Goal: Find specific page/section: Find specific page/section

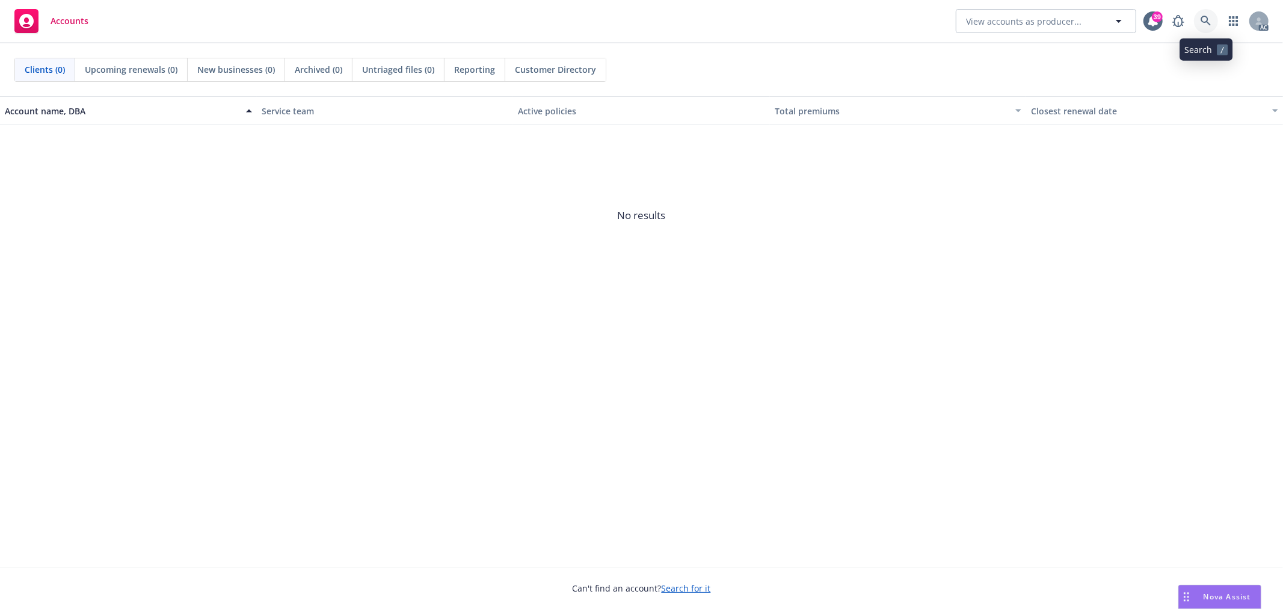
click at [1203, 23] on icon at bounding box center [1205, 21] width 11 height 11
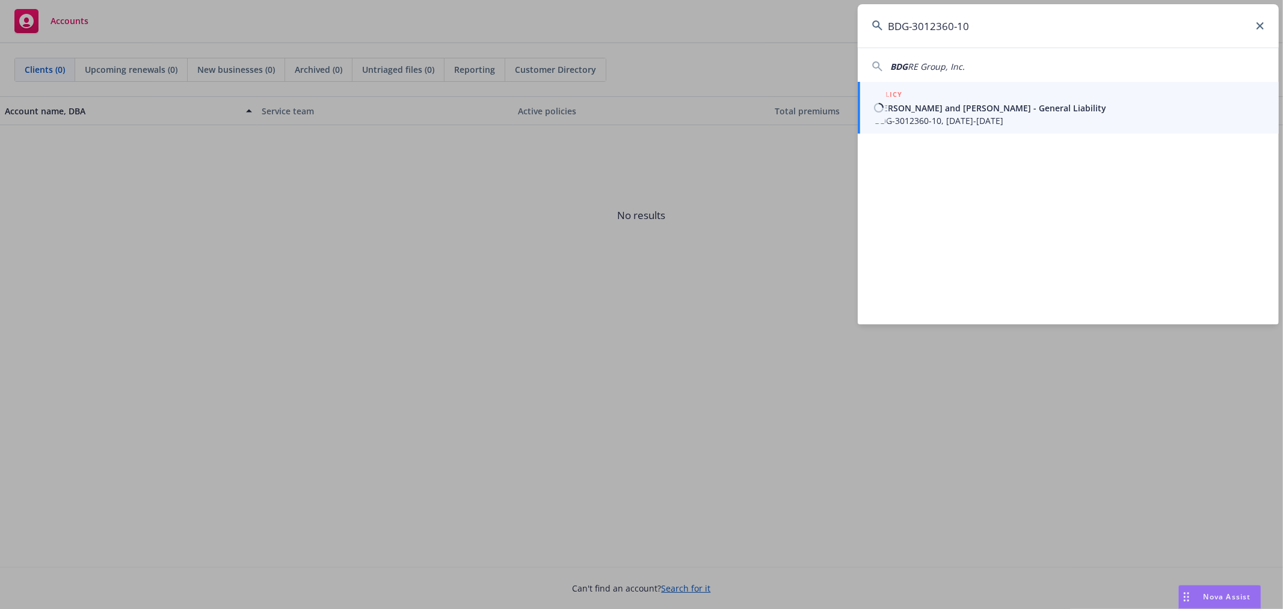
type input "BDG-3012360-10"
click at [1031, 116] on span "BDG-3012360-10, [DATE]-[DATE]" at bounding box center [1069, 120] width 390 height 13
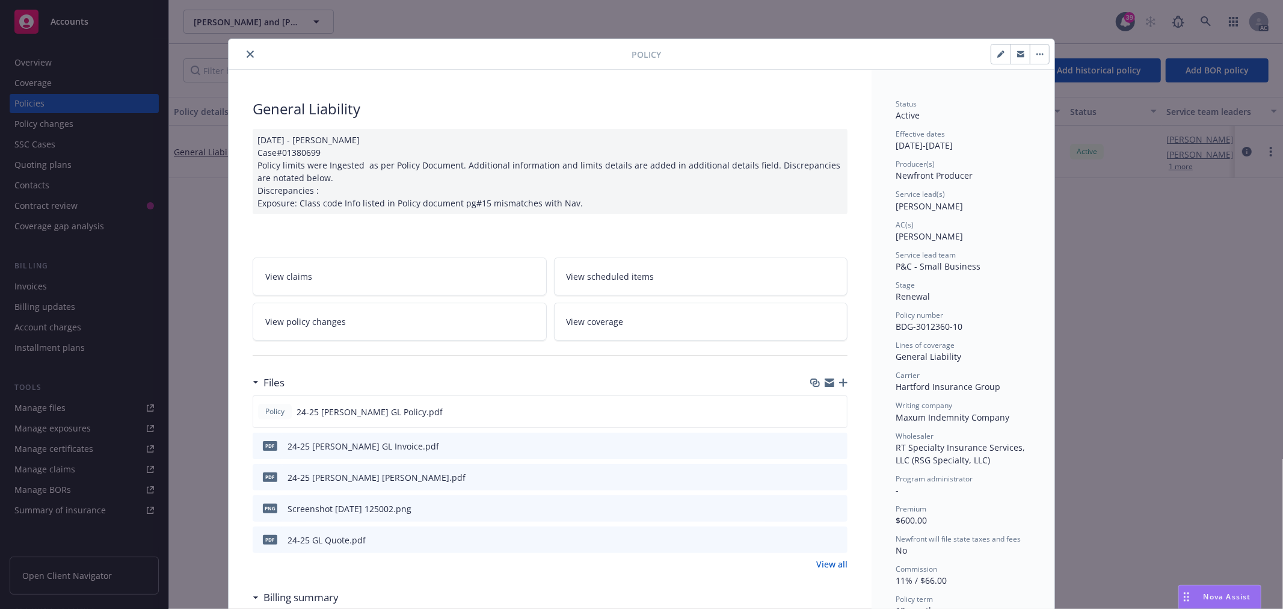
click at [243, 55] on button "close" at bounding box center [250, 54] width 14 height 14
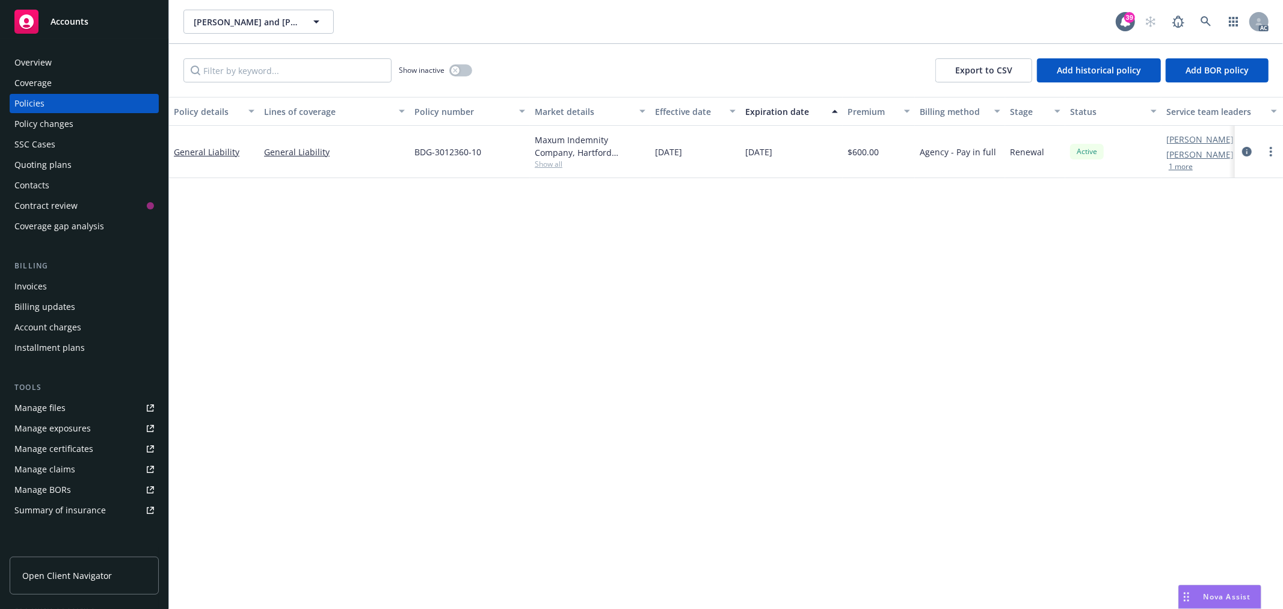
click at [33, 58] on div "Overview" at bounding box center [32, 62] width 37 height 19
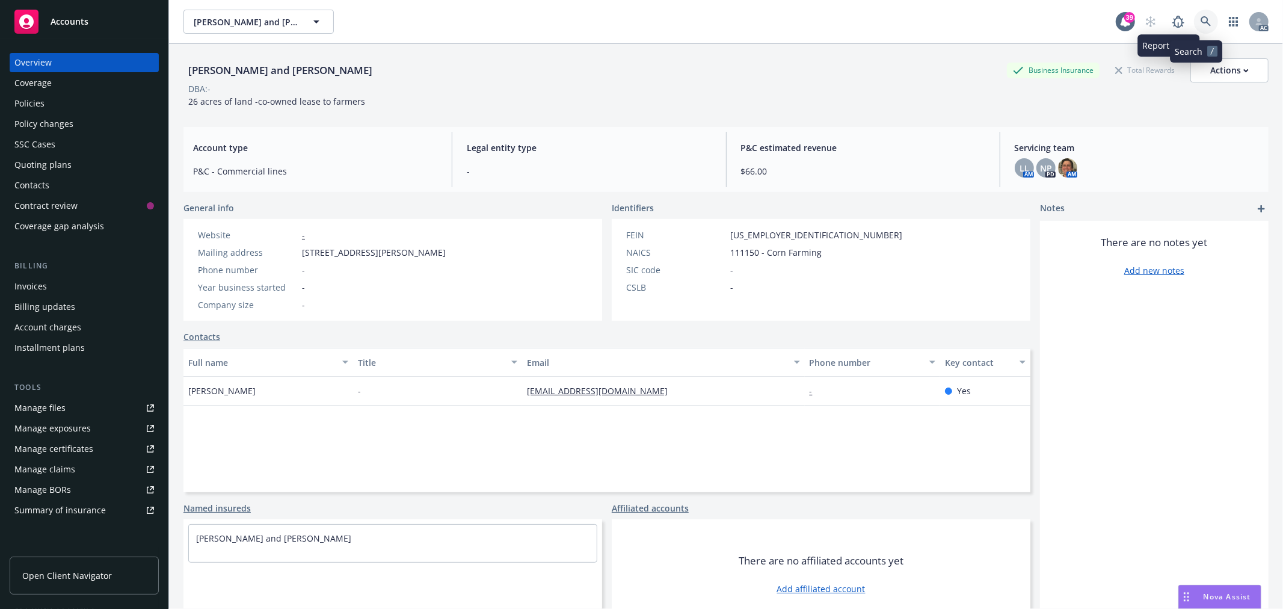
click at [1200, 20] on icon at bounding box center [1205, 21] width 10 height 10
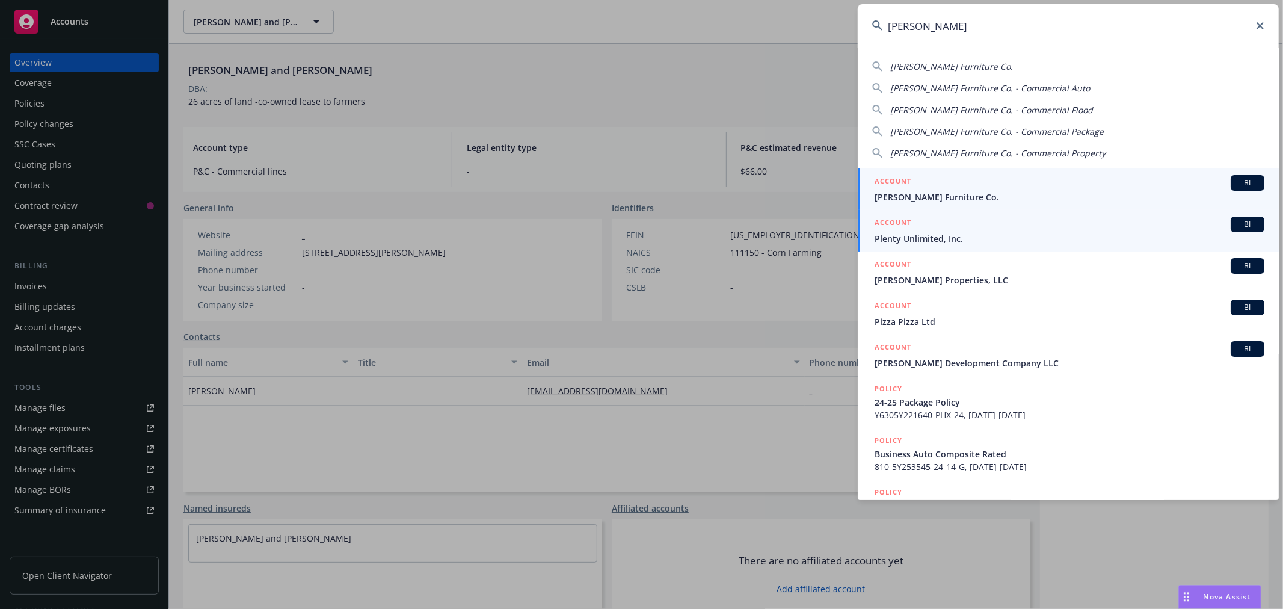
type input "[PERSON_NAME]"
click at [1030, 191] on span "[PERSON_NAME] Furniture Co." at bounding box center [1069, 197] width 390 height 13
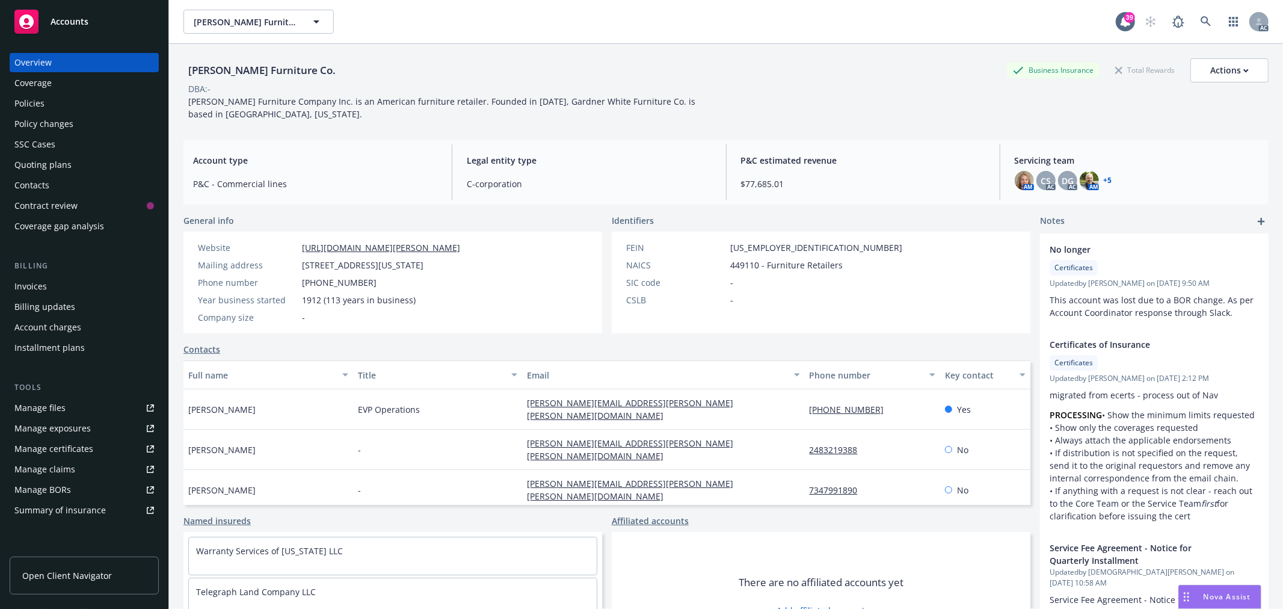
click at [52, 105] on div "Policies" at bounding box center [84, 103] width 140 height 19
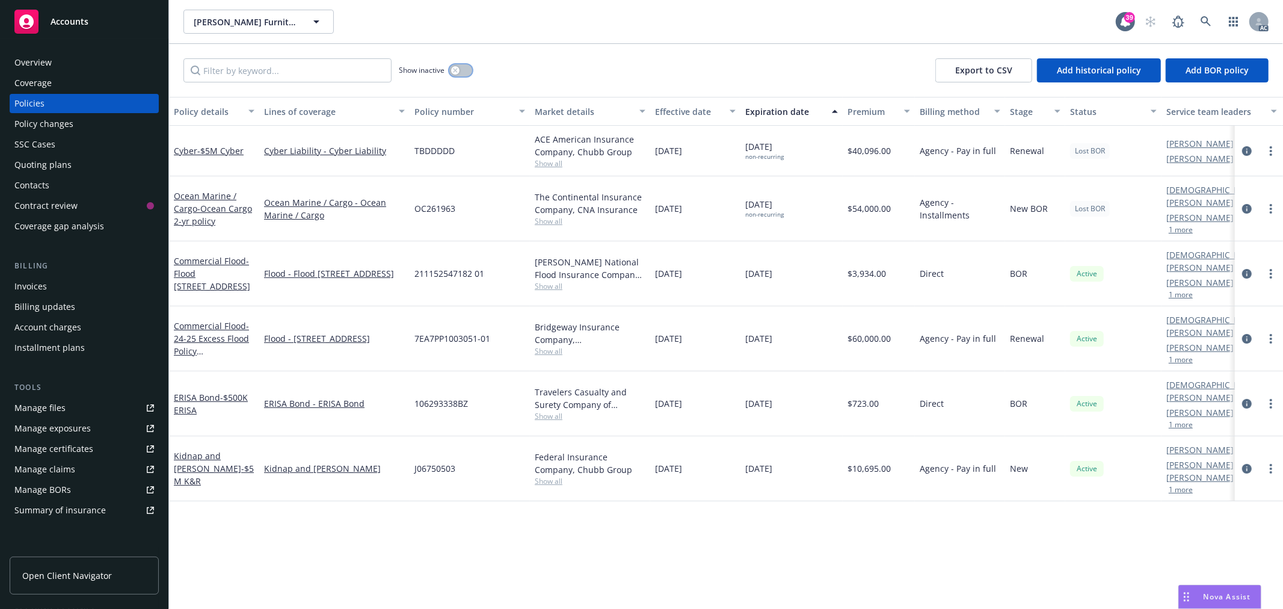
click at [458, 71] on icon "button" at bounding box center [455, 70] width 5 height 5
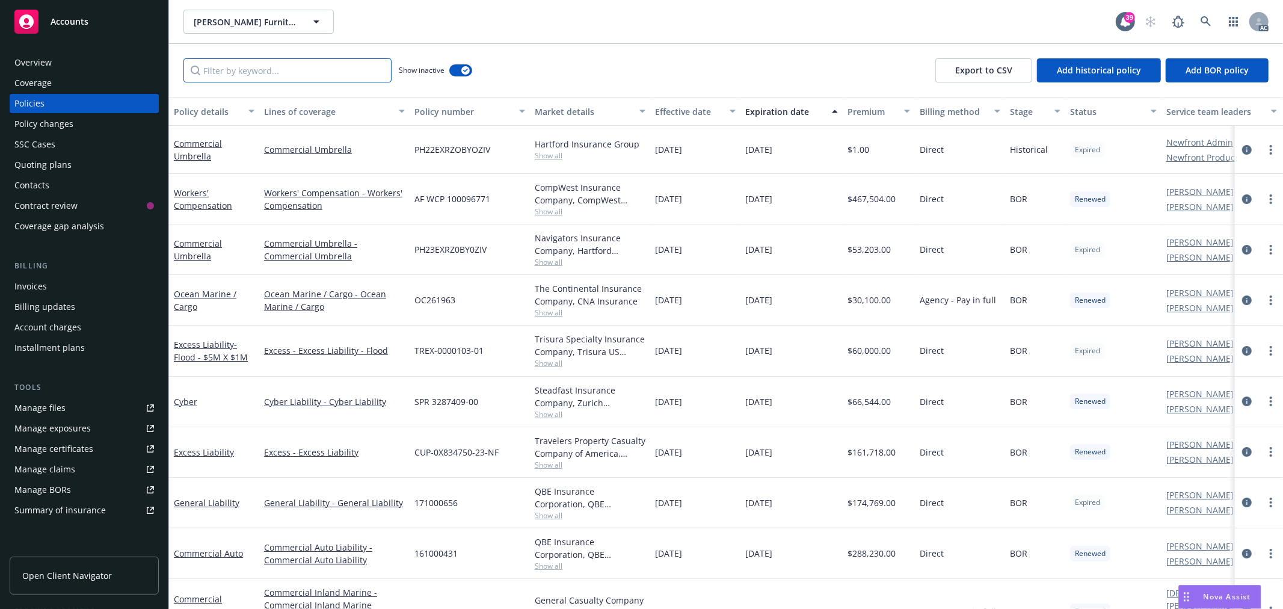
click at [337, 70] on input "Filter by keyword..." at bounding box center [287, 70] width 208 height 24
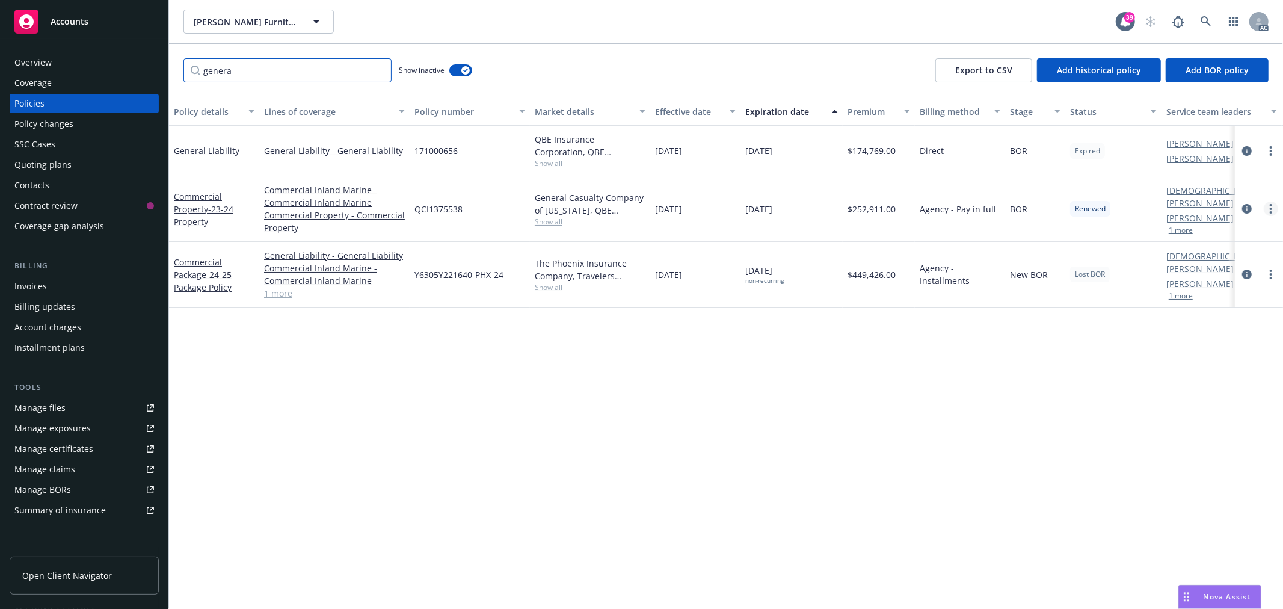
type input "genera"
click at [1200, 18] on icon at bounding box center [1205, 21] width 11 height 11
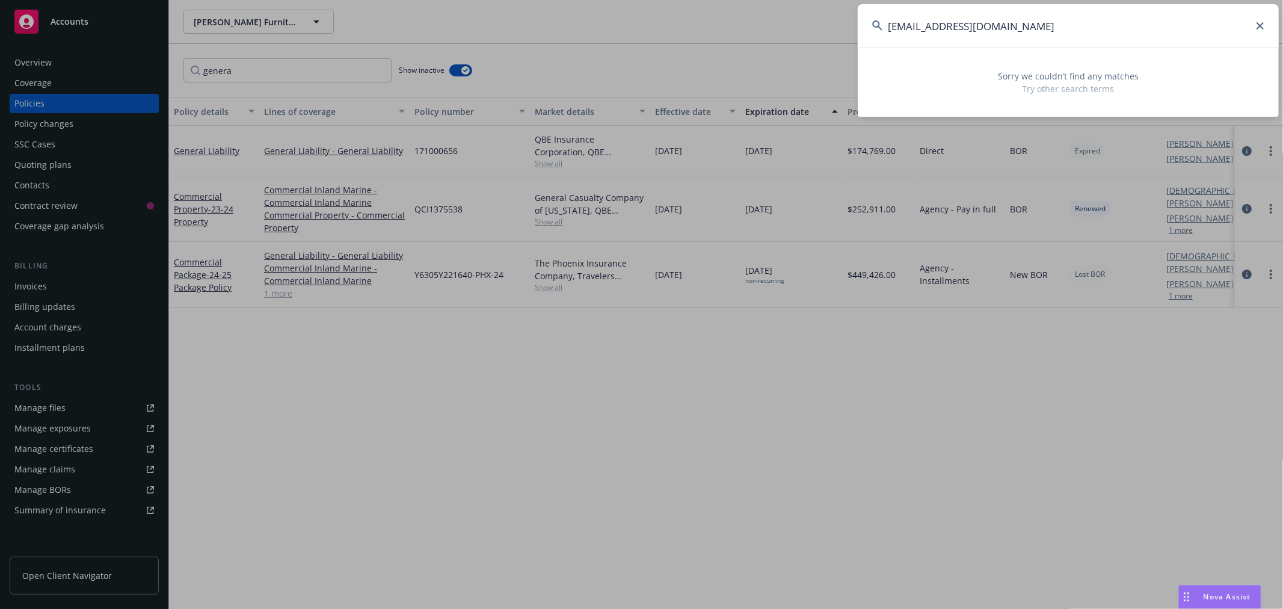
type input "[EMAIL_ADDRESS][DOMAIN_NAME]"
